Goal: Task Accomplishment & Management: Complete application form

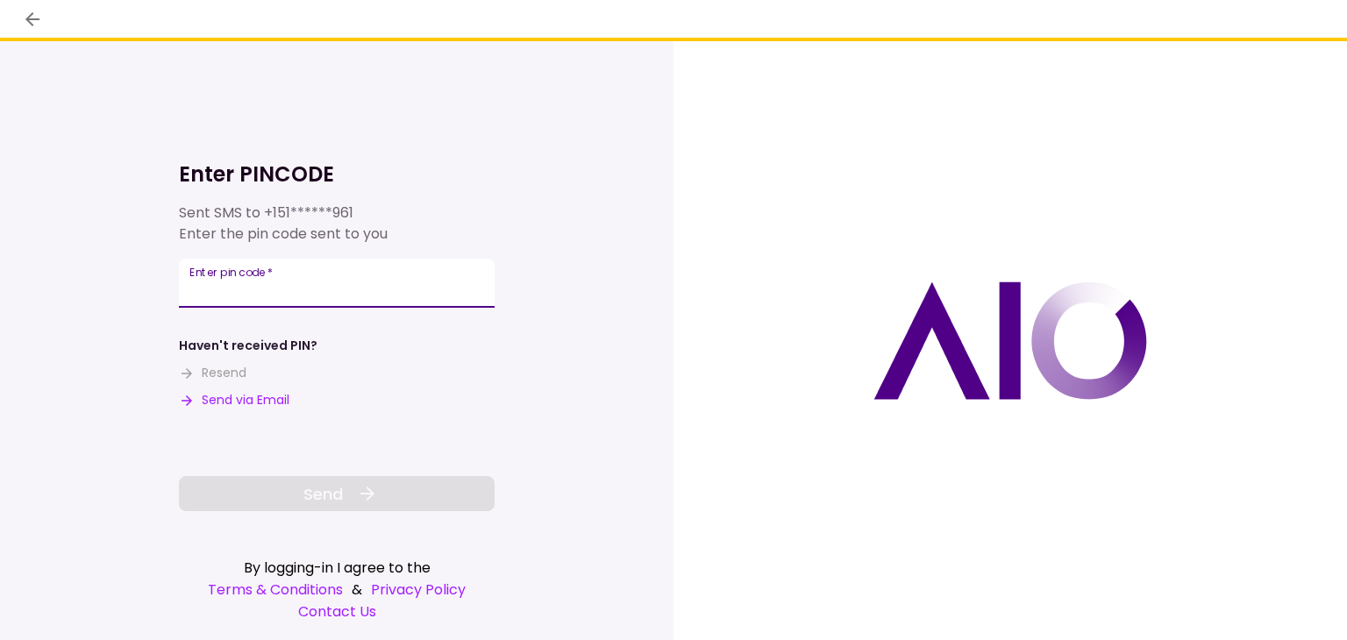
click at [249, 265] on input "Enter pin code   *" at bounding box center [337, 283] width 316 height 49
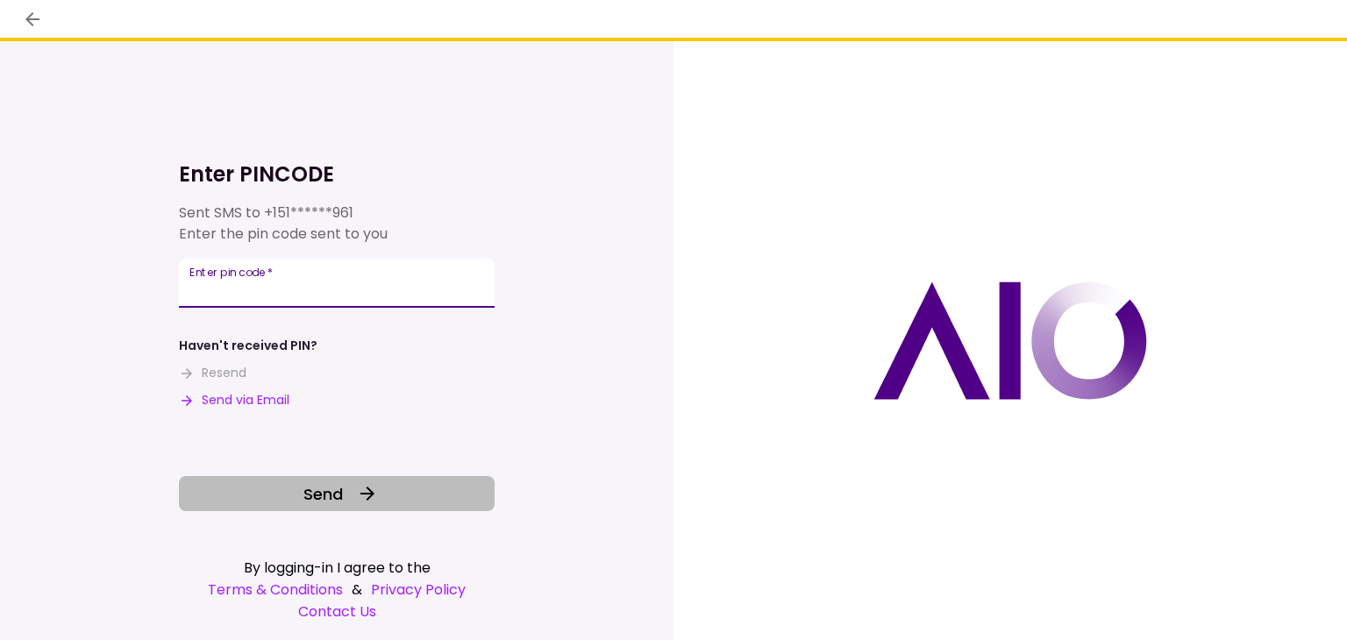
type input "******"
click at [293, 494] on button "Send" at bounding box center [337, 493] width 316 height 35
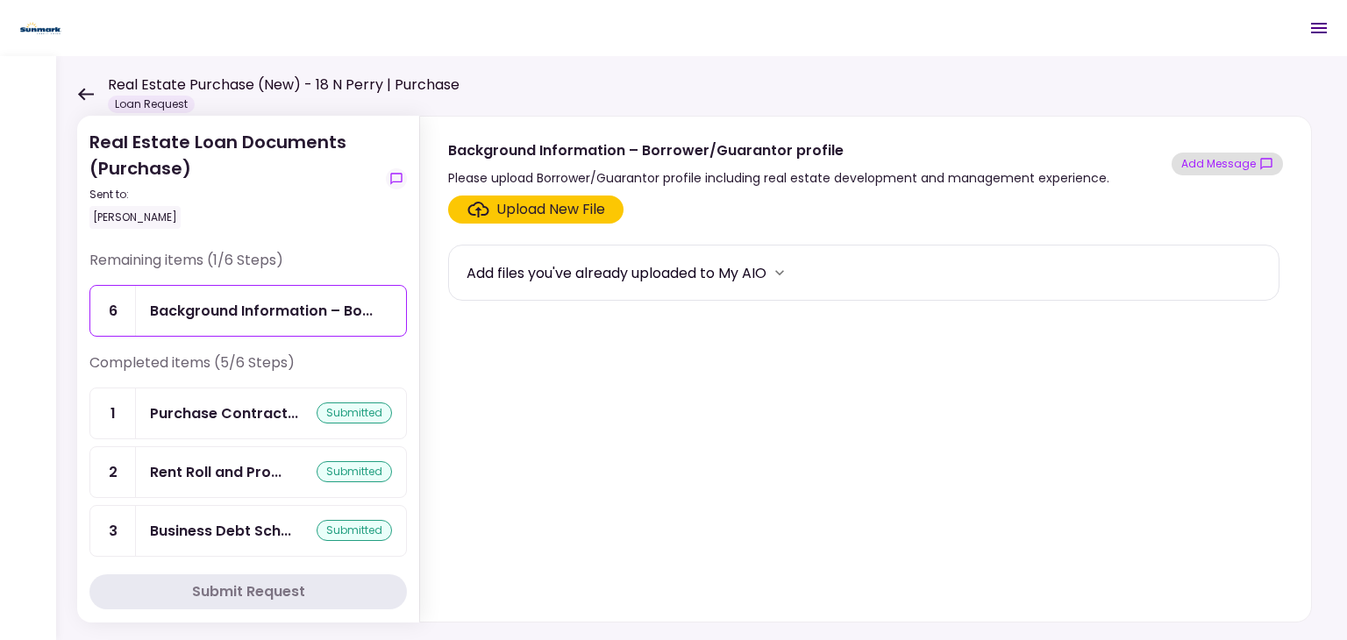
click at [1210, 165] on button "Add Message" at bounding box center [1226, 164] width 111 height 23
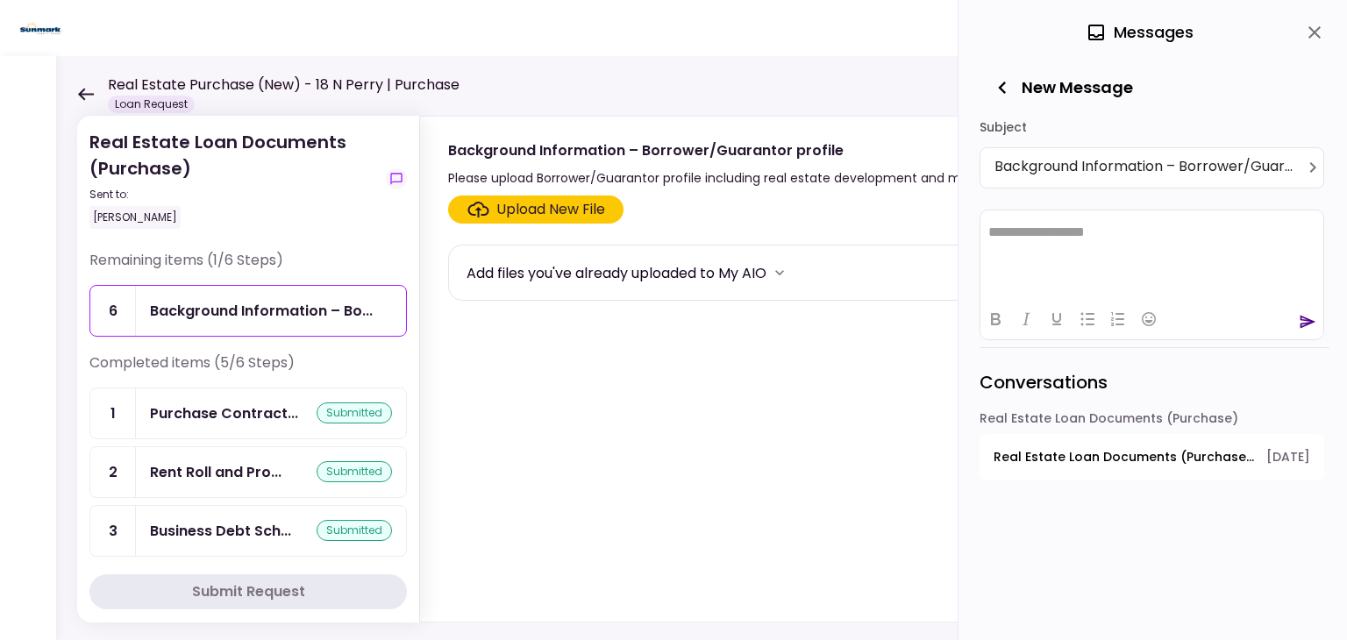
click at [1071, 245] on html "**********" at bounding box center [1151, 232] width 343 height 44
click at [1301, 318] on icon "send" at bounding box center [1308, 321] width 16 height 13
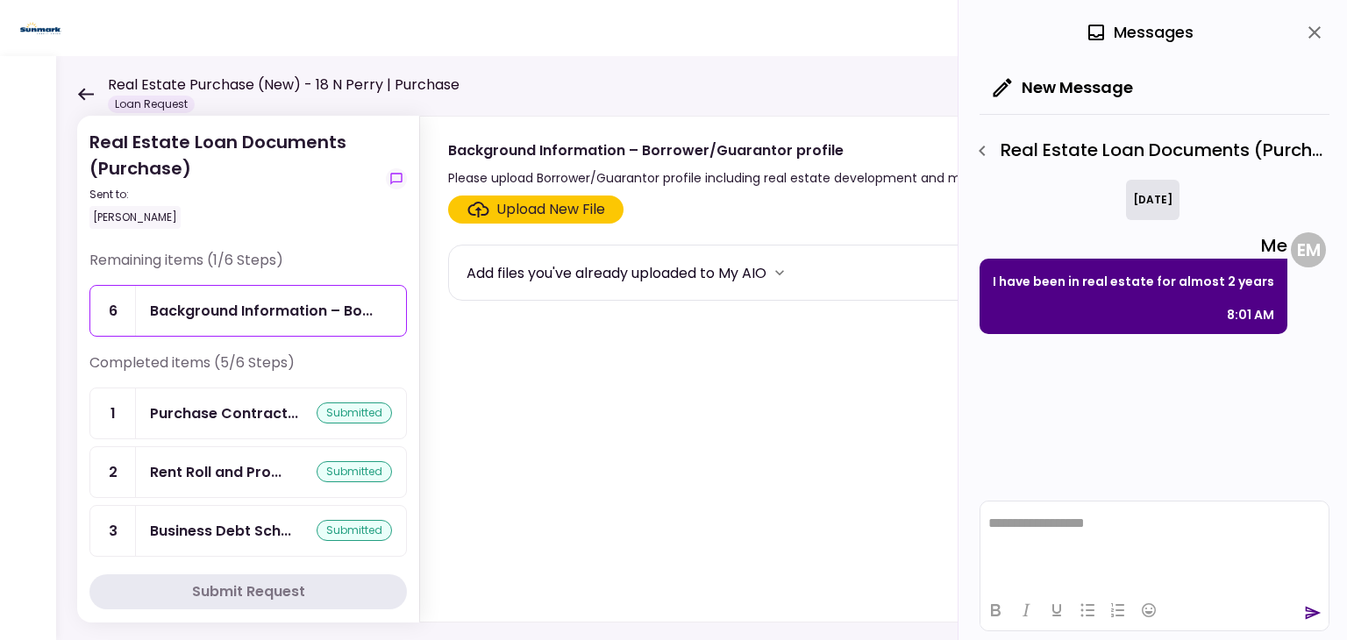
click at [400, 354] on div "Completed items (5/6 Steps)" at bounding box center [247, 369] width 317 height 35
click at [85, 94] on icon at bounding box center [86, 94] width 16 height 12
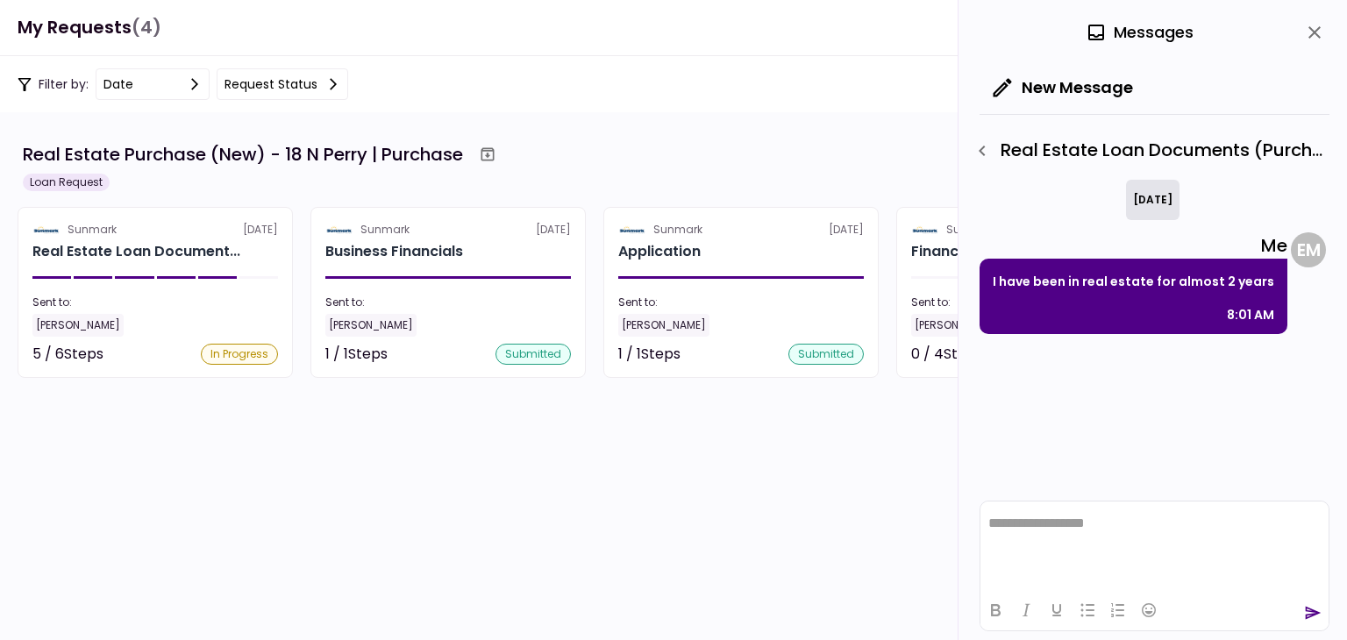
click at [840, 487] on section "Real Estate Purchase (New) - 18 N Perry | Purchase Loan Request Sunmark [DATE] …" at bounding box center [673, 376] width 1347 height 528
click at [779, 467] on section "Real Estate Purchase (New) - 18 N Perry | Purchase Loan Request Sunmark [DATE] …" at bounding box center [673, 376] width 1347 height 528
click at [1304, 26] on icon "close" at bounding box center [1314, 32] width 21 height 21
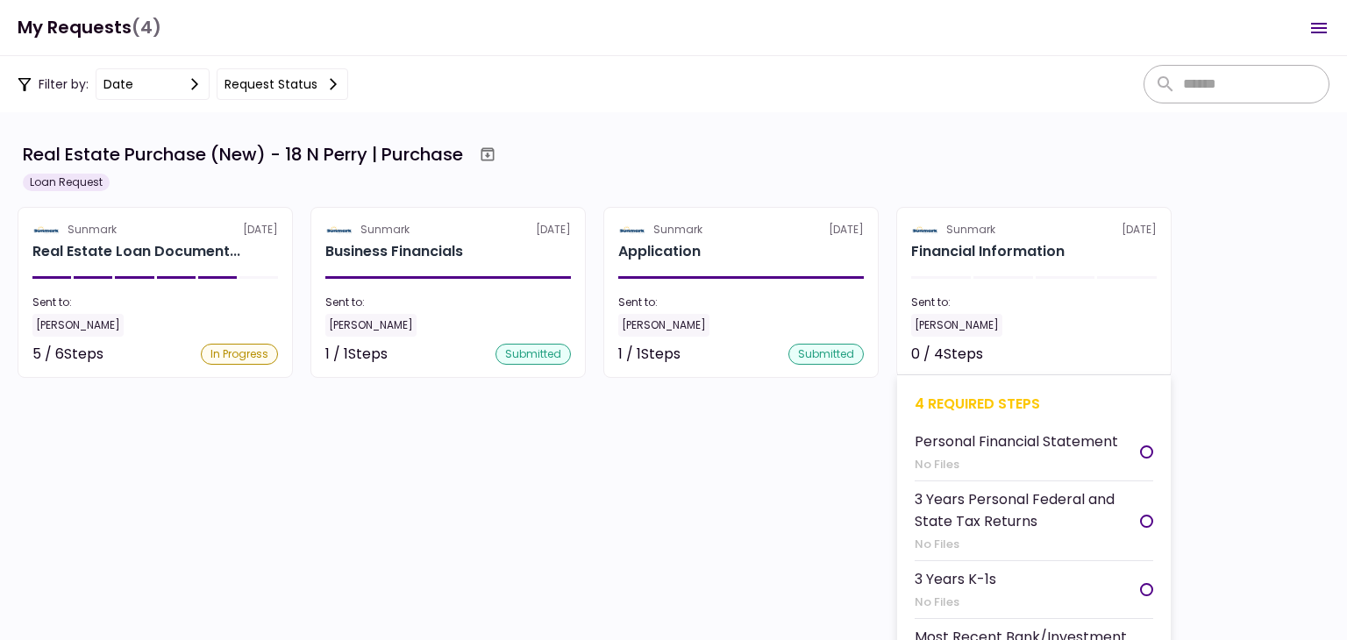
click at [1035, 341] on section "Sunmark [DATE] Financial Information Sent to: [PERSON_NAME] 0 / 4 Steps Not sta…" at bounding box center [1033, 292] width 275 height 171
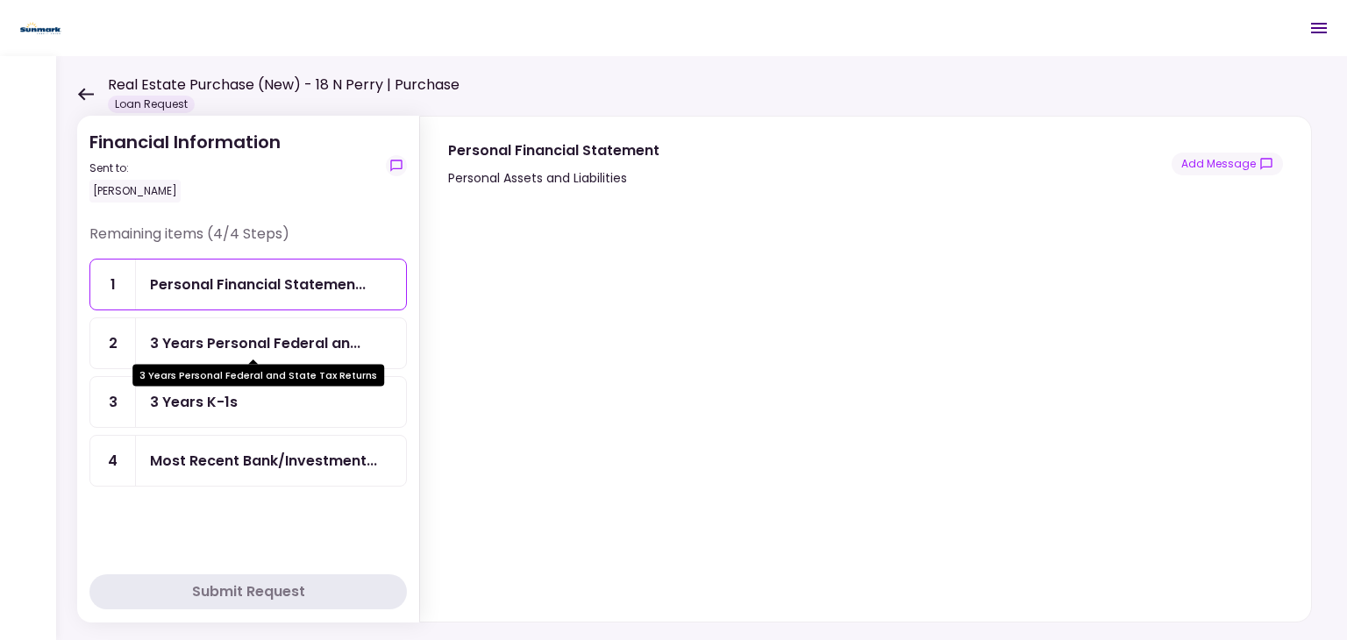
click at [231, 338] on div "3 Years Personal Federal an..." at bounding box center [255, 343] width 210 height 22
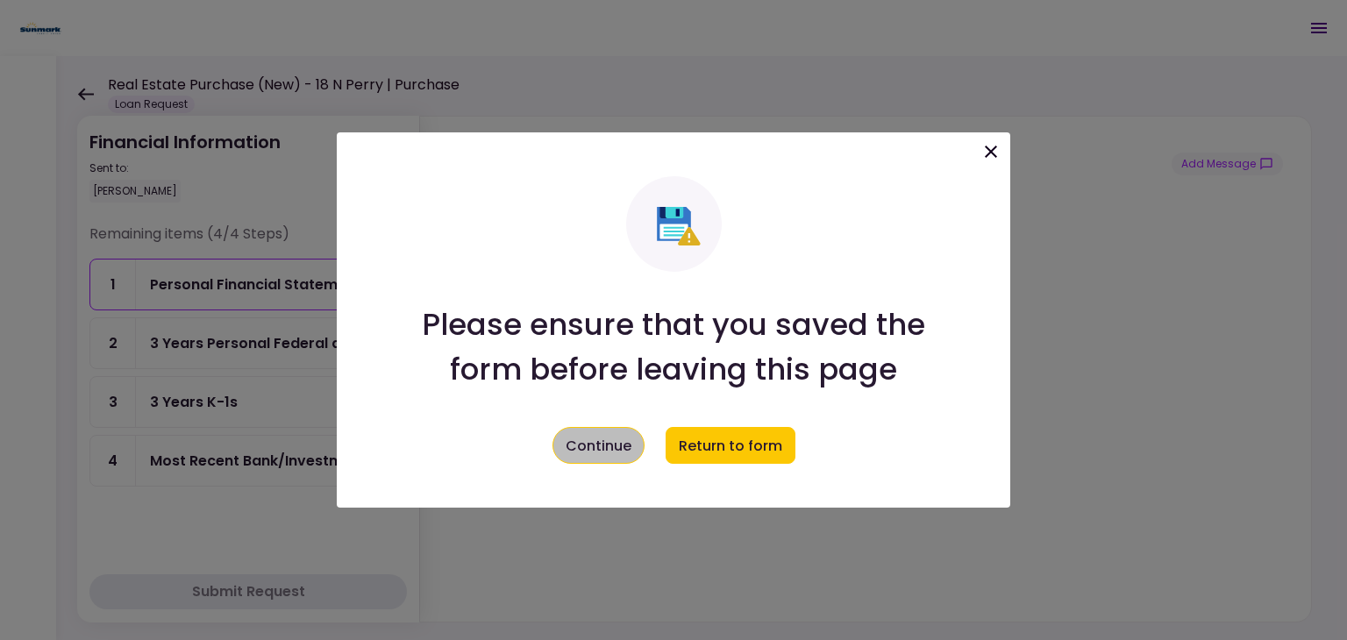
click at [612, 460] on button "Continue" at bounding box center [598, 445] width 92 height 37
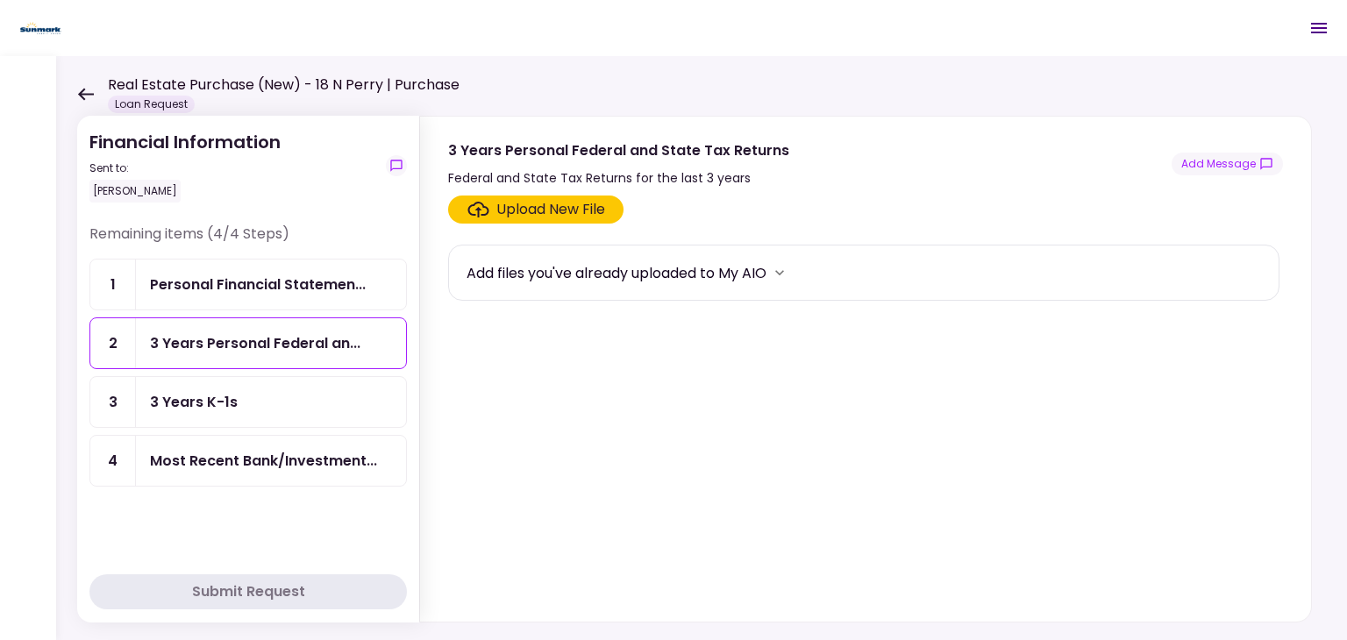
click at [565, 217] on div "Upload New File" at bounding box center [550, 209] width 109 height 21
click at [0, 0] on input "Upload New File" at bounding box center [0, 0] width 0 height 0
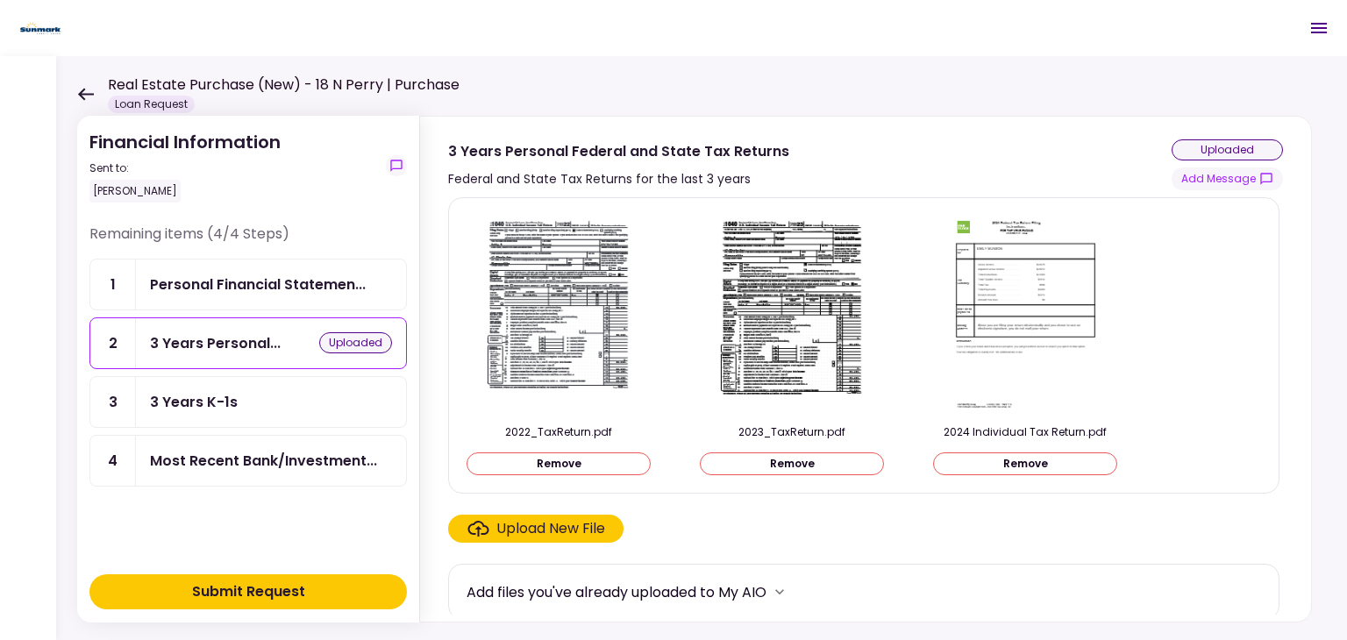
click at [266, 587] on div "Submit Request" at bounding box center [248, 591] width 113 height 21
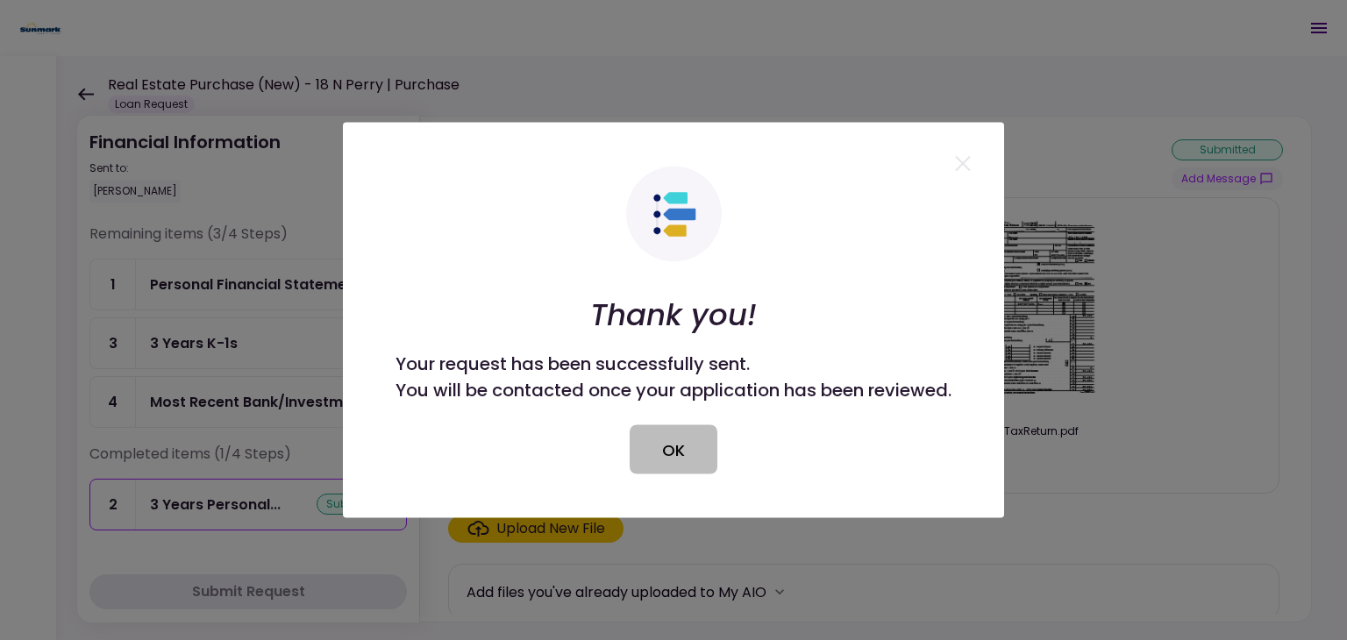
click at [677, 459] on button "OK" at bounding box center [674, 449] width 88 height 49
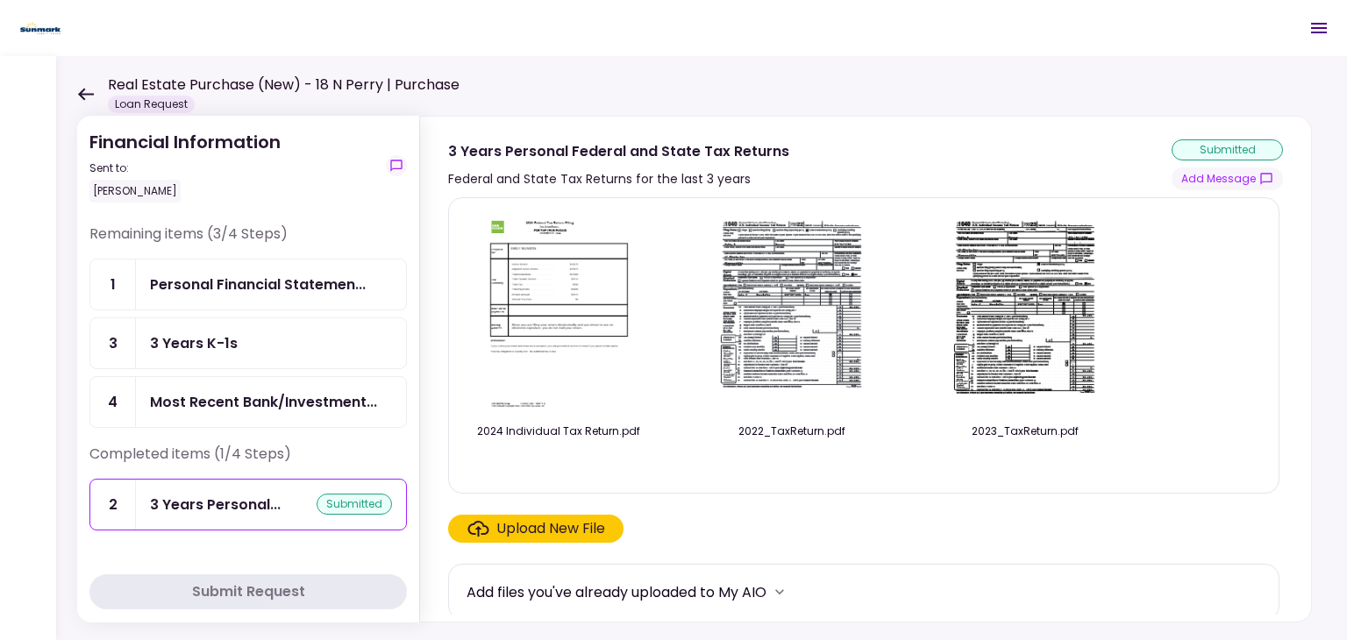
click at [266, 344] on div "3 Years K-1s" at bounding box center [271, 343] width 242 height 22
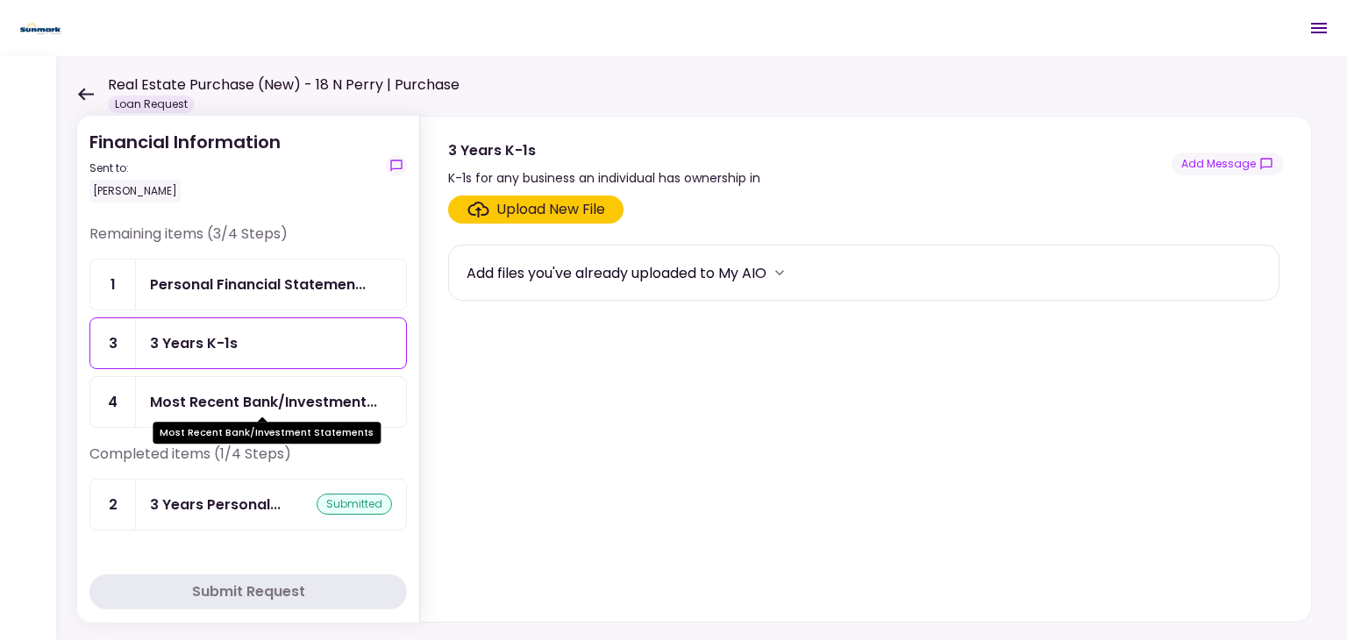
click at [231, 391] on div "Most Recent Bank/Investment..." at bounding box center [263, 402] width 227 height 22
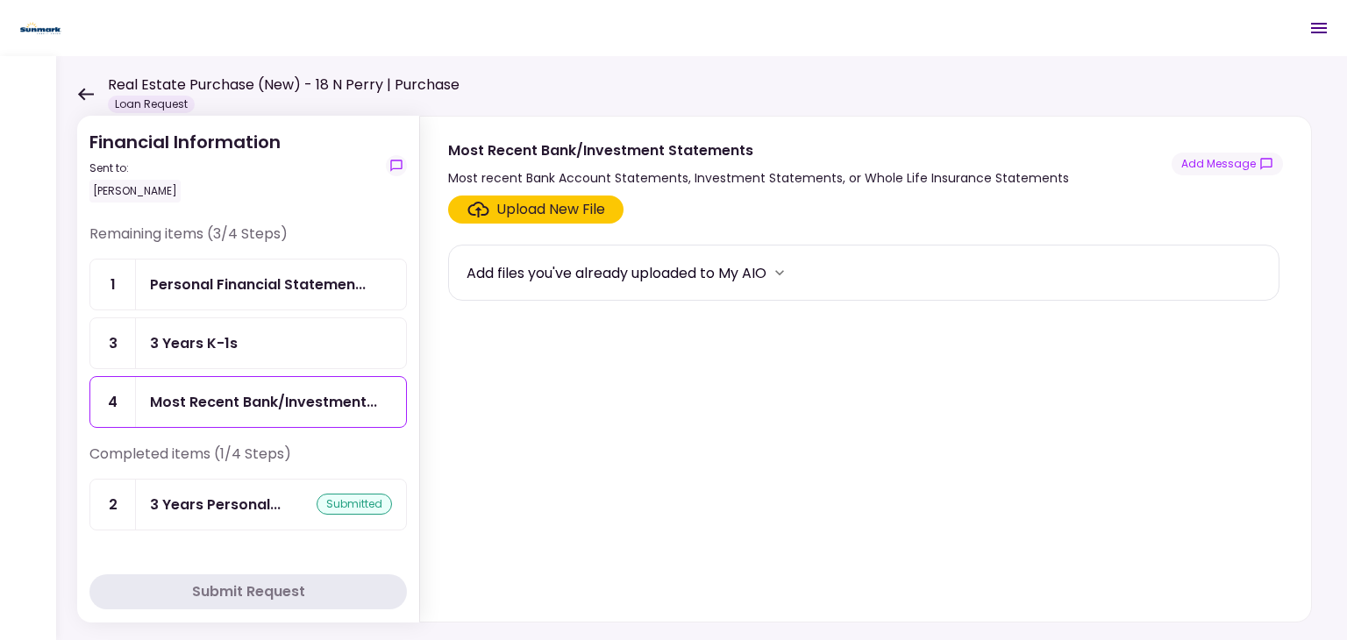
click at [565, 208] on div "Upload New File" at bounding box center [550, 209] width 109 height 21
click at [0, 0] on input "Upload New File" at bounding box center [0, 0] width 0 height 0
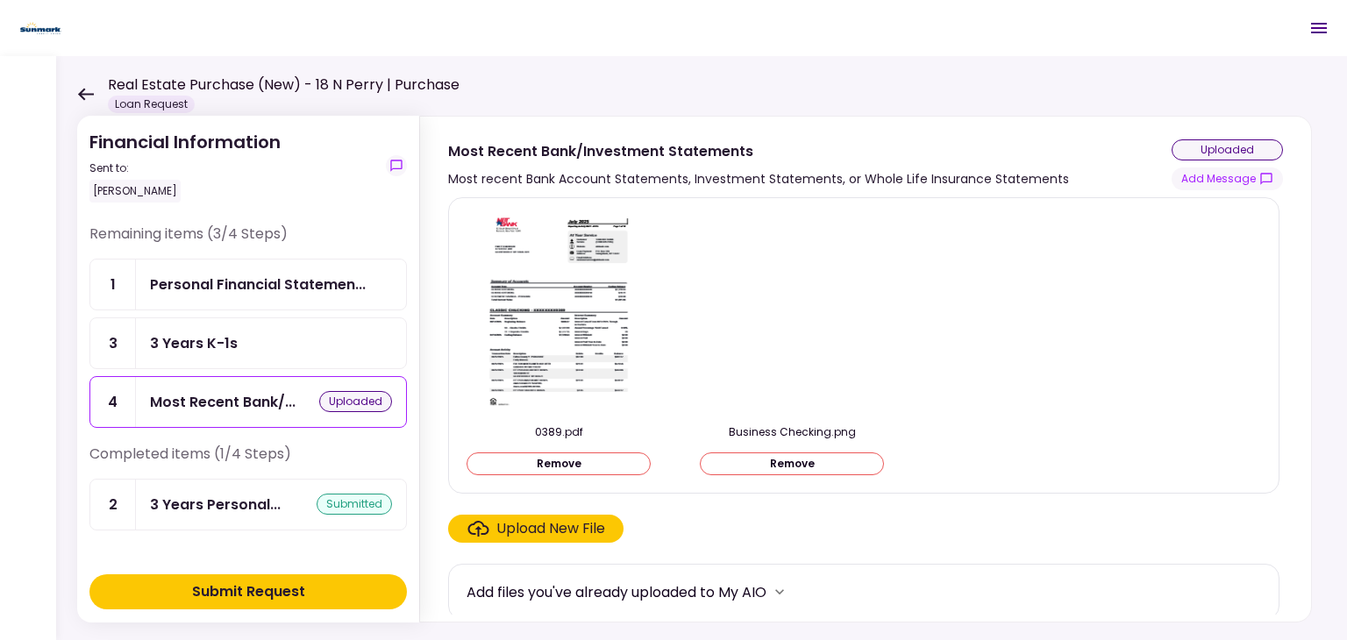
click at [321, 594] on button "Submit Request" at bounding box center [247, 591] width 317 height 35
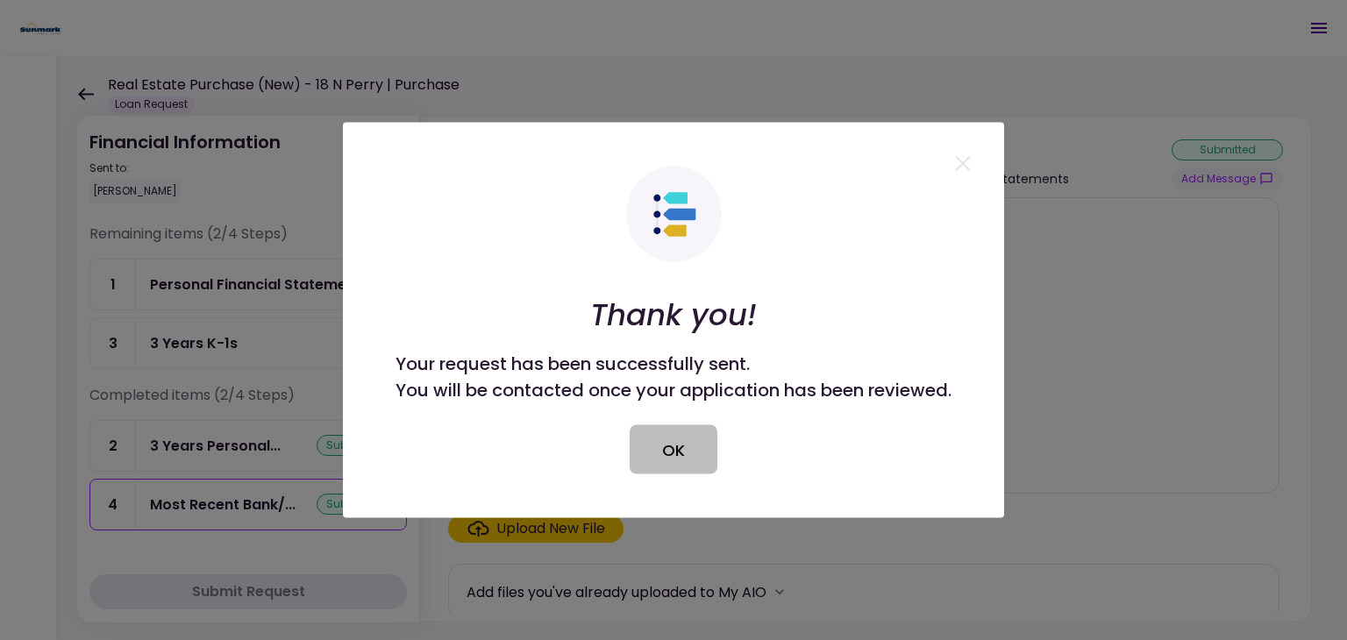
click at [696, 464] on button "OK" at bounding box center [674, 449] width 88 height 49
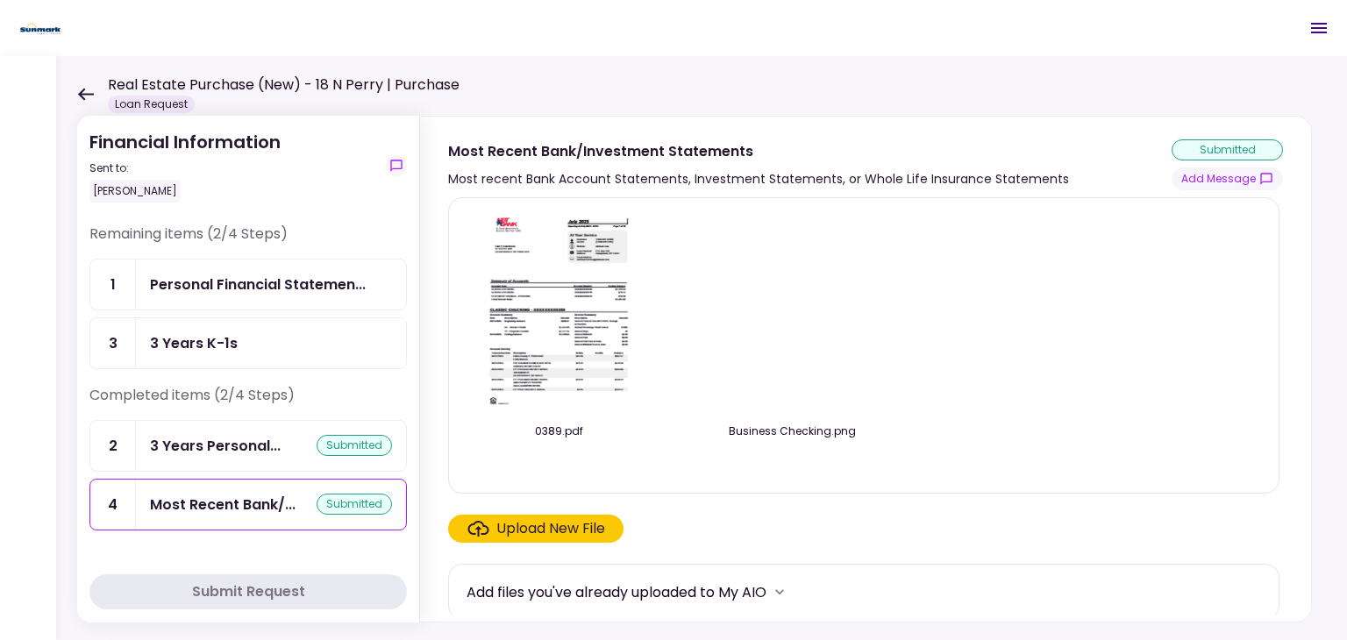
click at [88, 90] on icon at bounding box center [85, 94] width 17 height 13
